Goal: Use online tool/utility: Utilize a website feature to perform a specific function

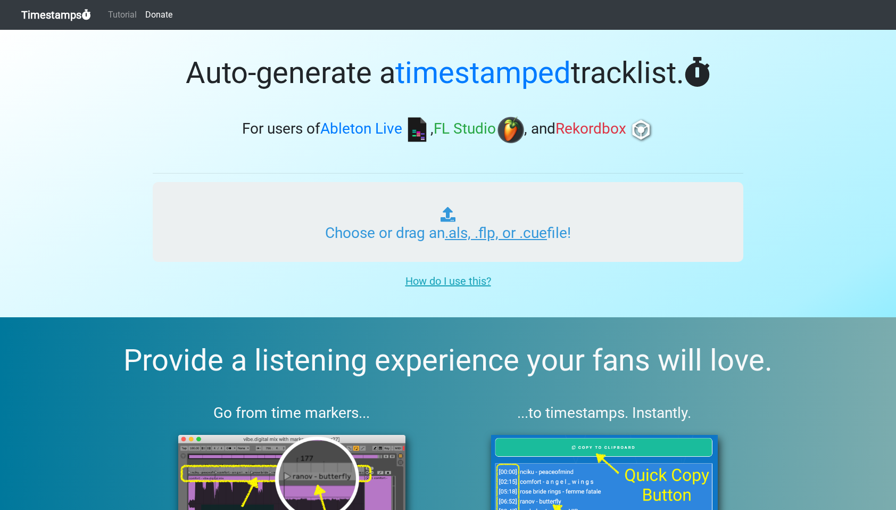
click at [353, 221] on input "Choose or drag an .als, .flp, or .cue file!" at bounding box center [448, 222] width 591 height 80
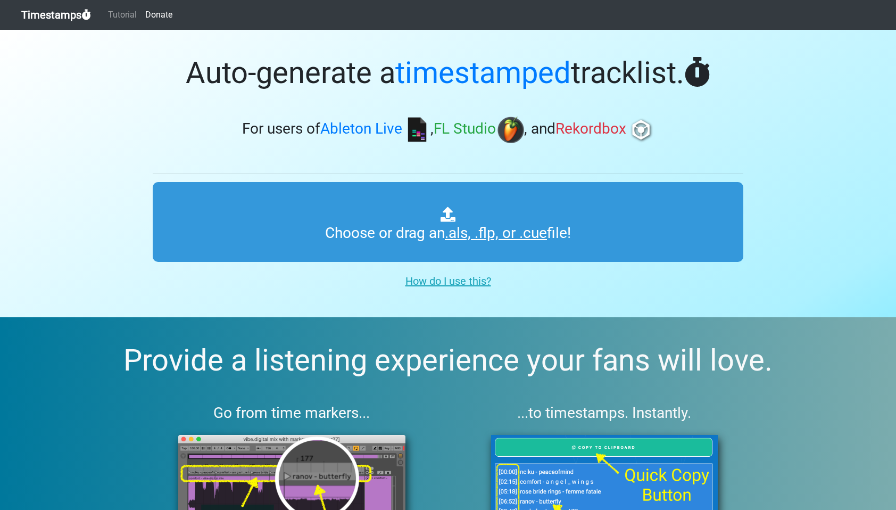
type input "C:\fakepath\PLAYGROUND RADIO #193.als"
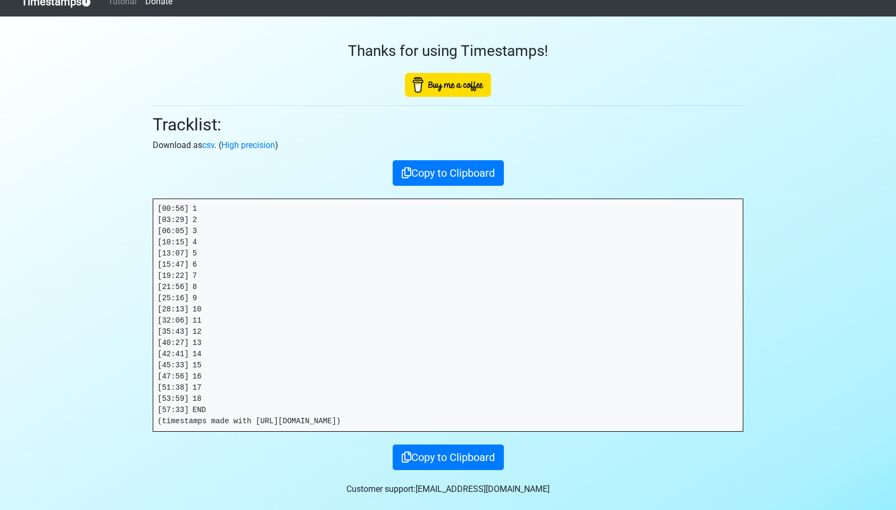
scroll to position [16, 0]
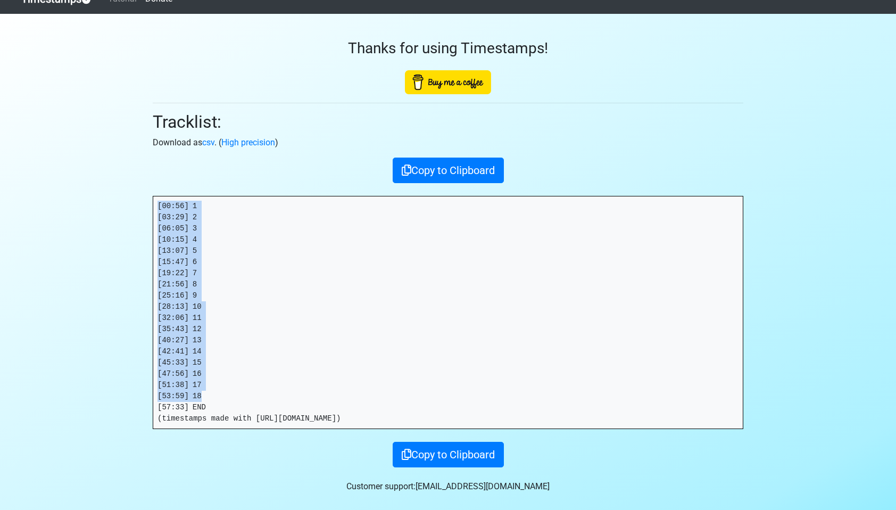
drag, startPoint x: 234, startPoint y: 395, endPoint x: 157, endPoint y: 196, distance: 213.5
click at [157, 196] on pre "[00:56] 1 [03:29] 2 [06:05] 3 [10:15] 4 [13:07] 5 [15:47] 6 [19:22] 7 [21:56] 8…" at bounding box center [448, 312] width 590 height 232
copy pre "[00:56] 1 [03:29] 2 [06:05] 3 [10:15] 4 [13:07] 5 [15:47] 6 [19:22] 7 [21:56] 8…"
